Goal: Book appointment/travel/reservation

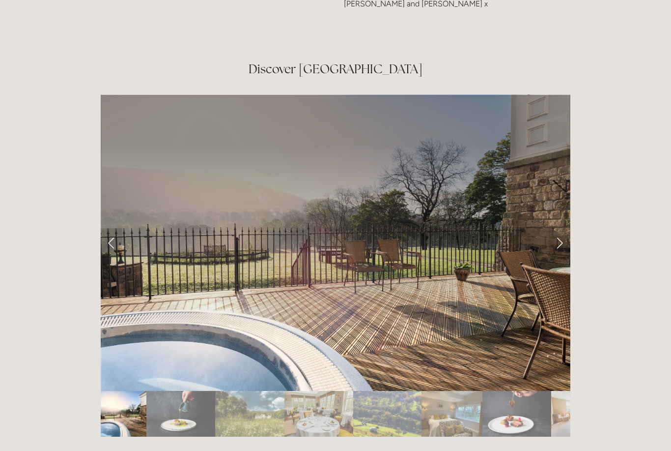
scroll to position [1627, 0]
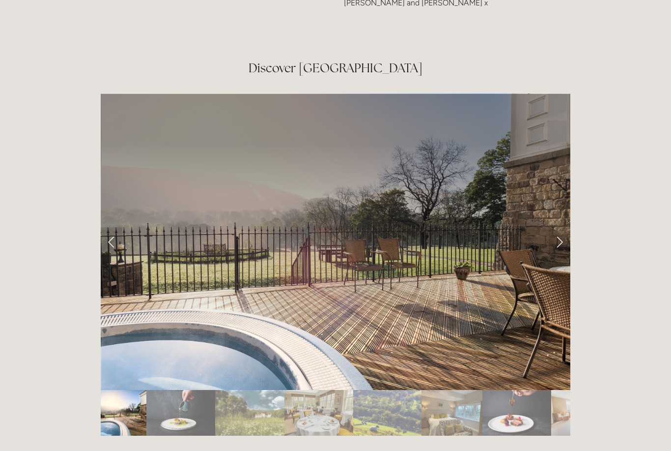
click at [558, 227] on link "Next Slide" at bounding box center [560, 241] width 22 height 29
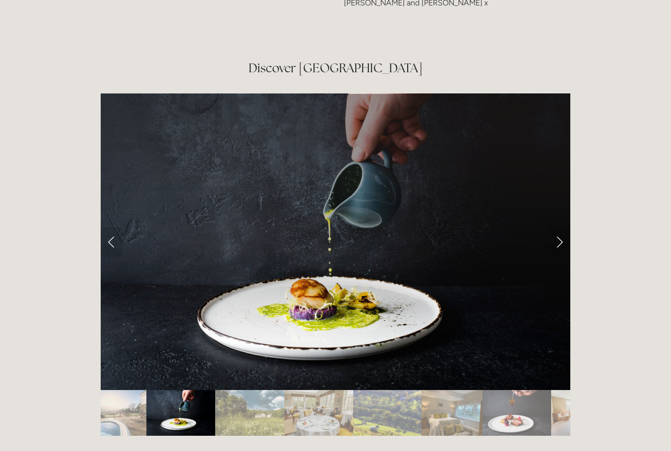
click at [556, 227] on link "Next Slide" at bounding box center [560, 241] width 22 height 29
click at [557, 227] on link "Next Slide" at bounding box center [560, 241] width 22 height 29
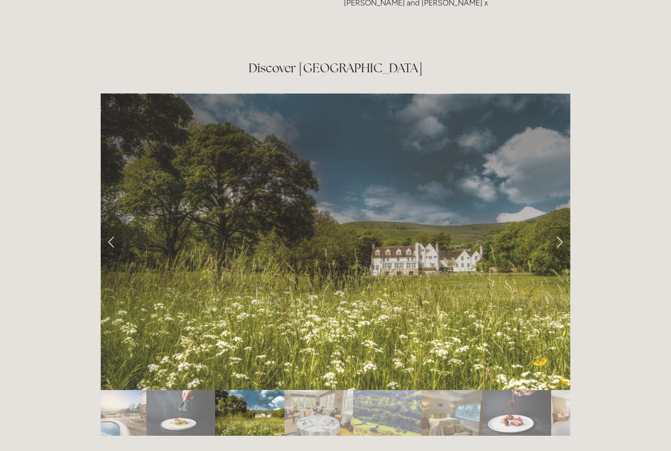
click at [560, 227] on link "Next Slide" at bounding box center [560, 241] width 22 height 29
click at [559, 227] on link "Next Slide" at bounding box center [560, 241] width 22 height 29
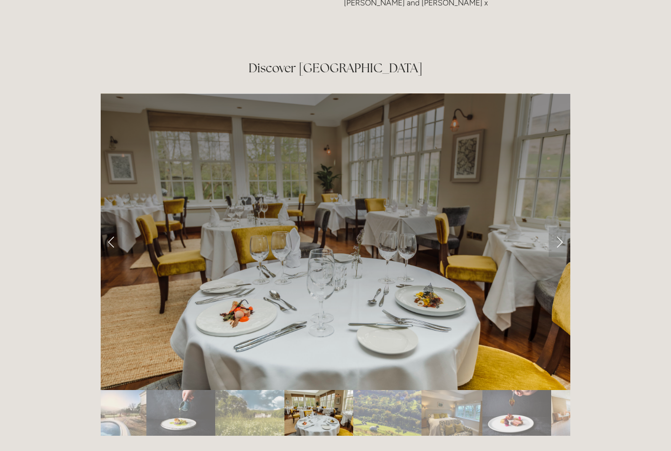
click at [558, 227] on link "Next Slide" at bounding box center [560, 241] width 22 height 29
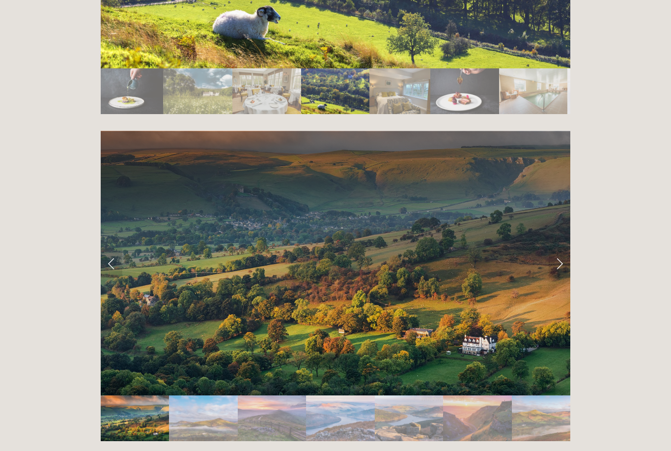
scroll to position [1948, 0]
click at [217, 395] on img "Slide 2" at bounding box center [203, 418] width 68 height 46
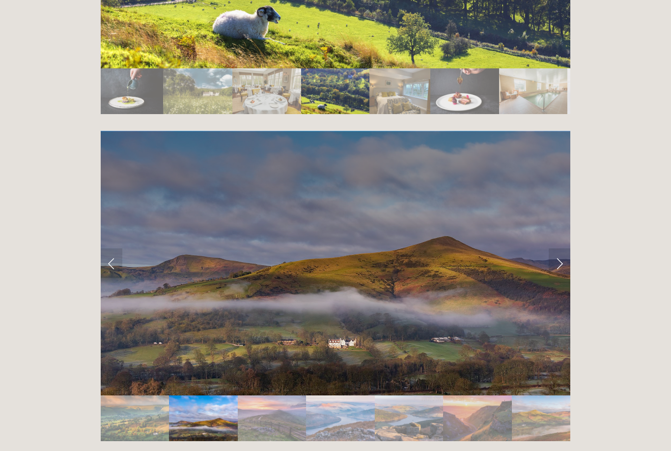
click at [276, 396] on img "Slide 3" at bounding box center [272, 418] width 68 height 46
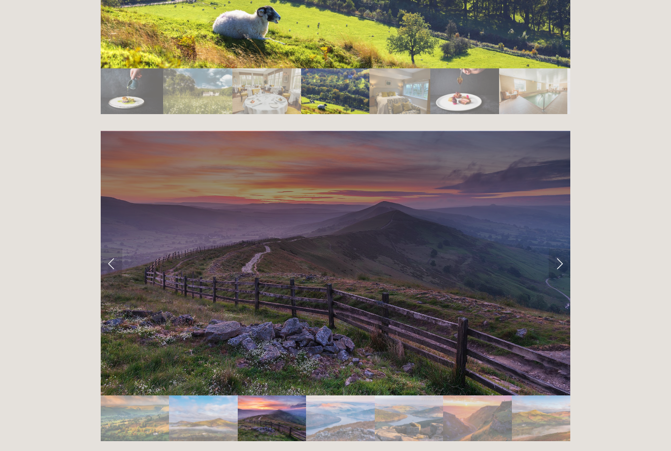
click at [337, 395] on img "Slide 4" at bounding box center [340, 418] width 69 height 46
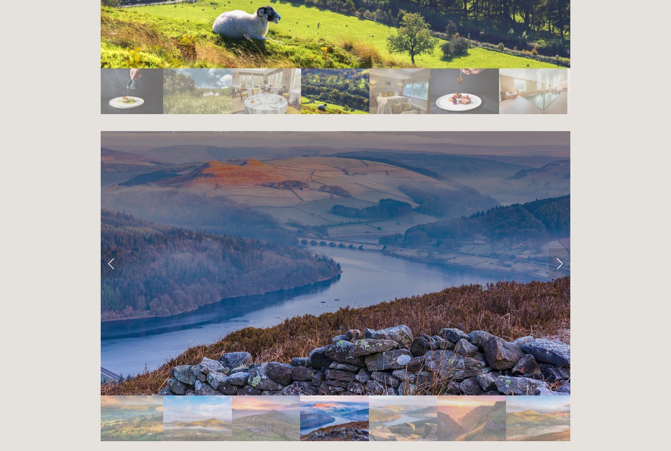
click at [403, 395] on img "Slide 5" at bounding box center [403, 418] width 69 height 46
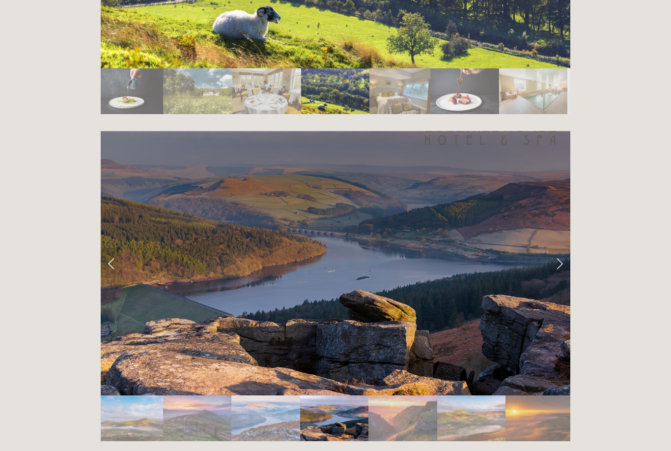
click at [402, 400] on img "Slide 6" at bounding box center [403, 418] width 68 height 46
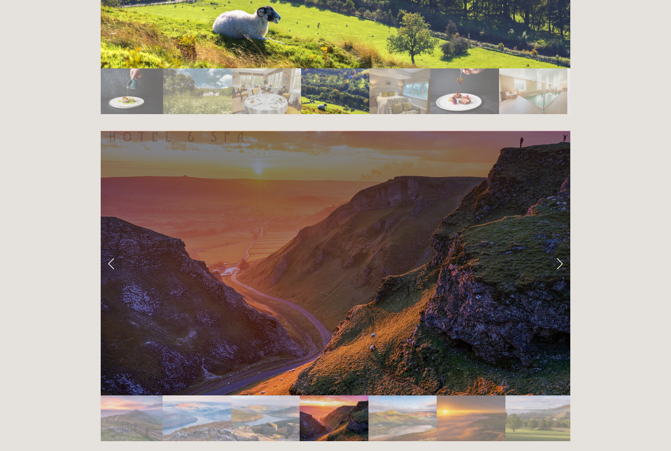
click at [263, 395] on img "Slide 5" at bounding box center [265, 418] width 69 height 46
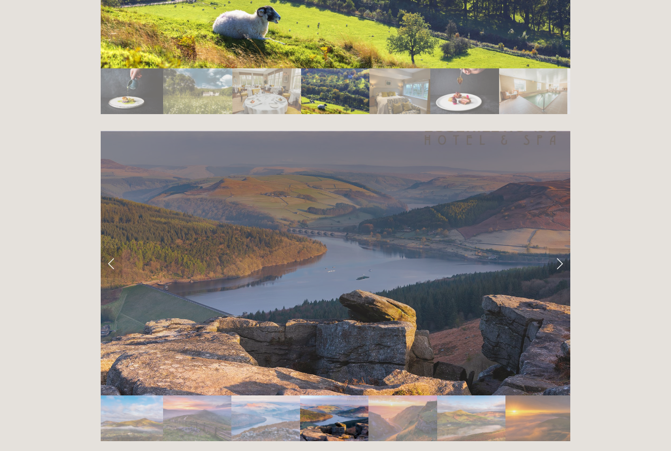
click at [252, 395] on img "Slide 4" at bounding box center [265, 418] width 69 height 46
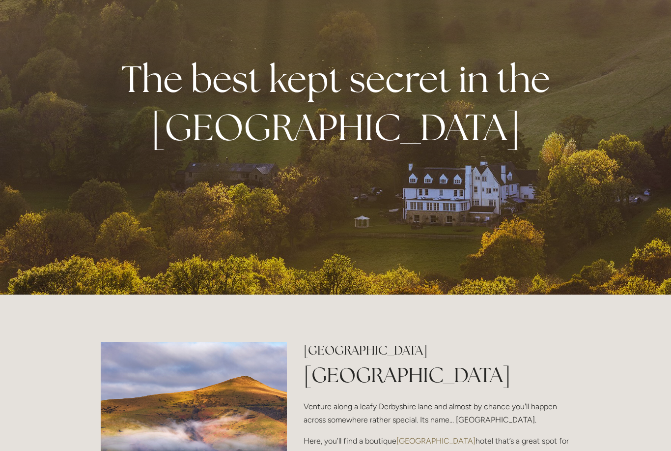
scroll to position [0, 0]
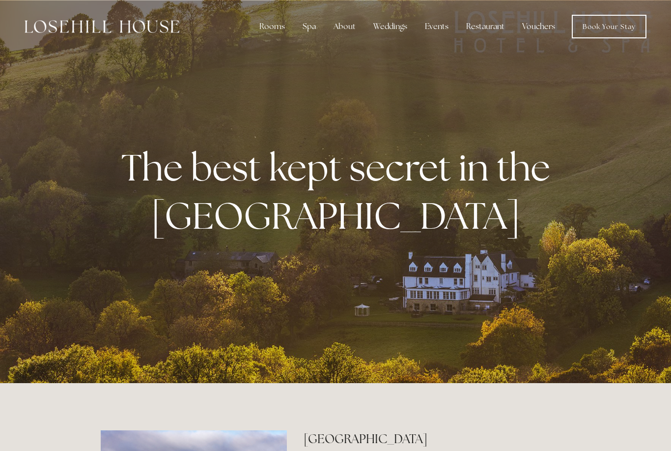
click at [308, 31] on div "Spa" at bounding box center [309, 27] width 29 height 20
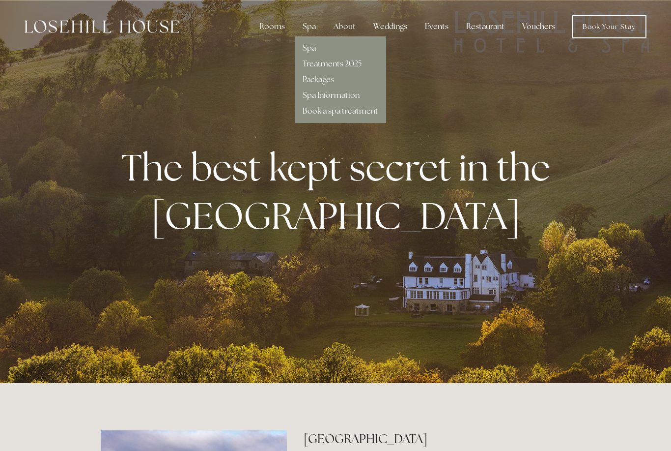
click at [355, 64] on link "Treatments 2025" at bounding box center [332, 63] width 59 height 10
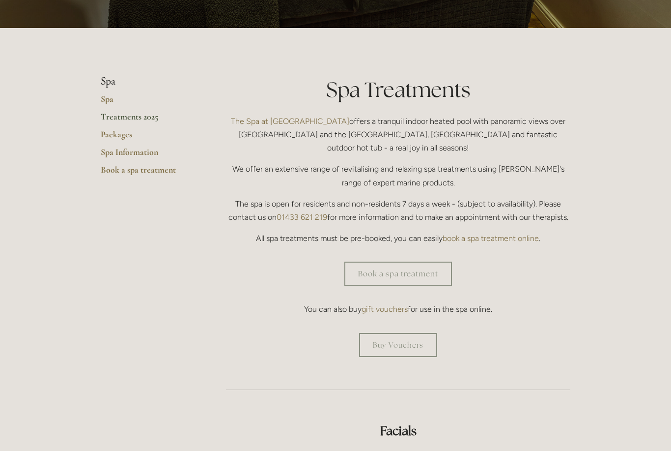
scroll to position [175, 0]
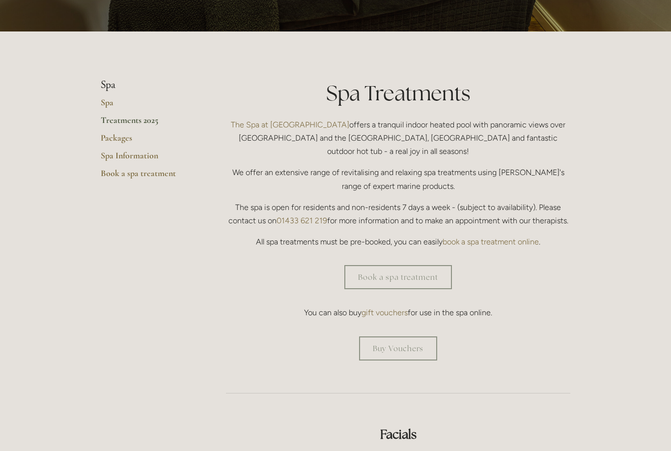
click at [125, 145] on link "Packages" at bounding box center [148, 141] width 94 height 18
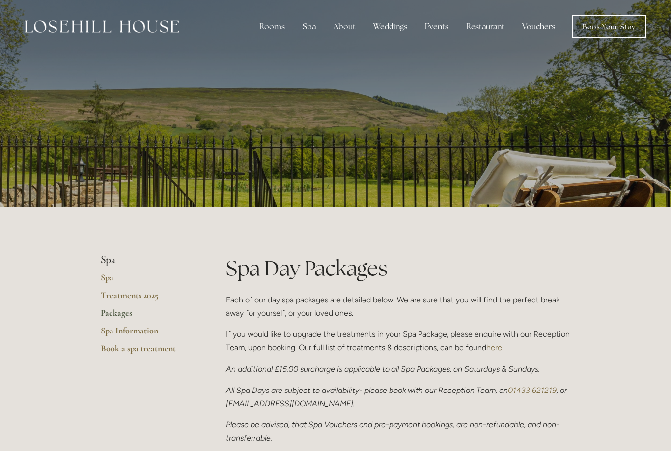
click at [625, 29] on link "Book Your Stay" at bounding box center [609, 27] width 75 height 24
